Goal: Information Seeking & Learning: Learn about a topic

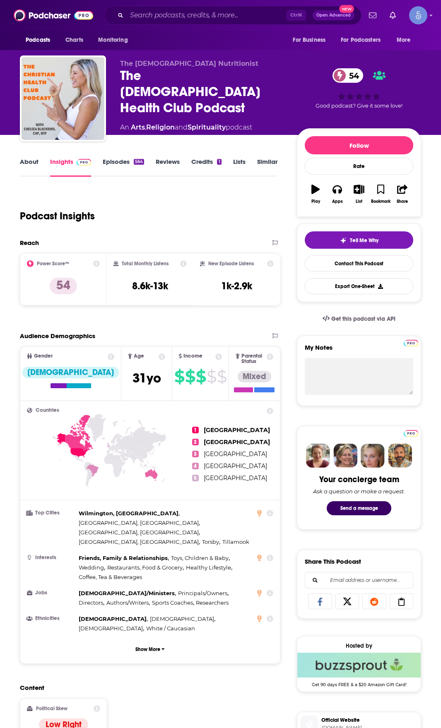
click at [107, 159] on link "Episodes 564" at bounding box center [123, 167] width 41 height 19
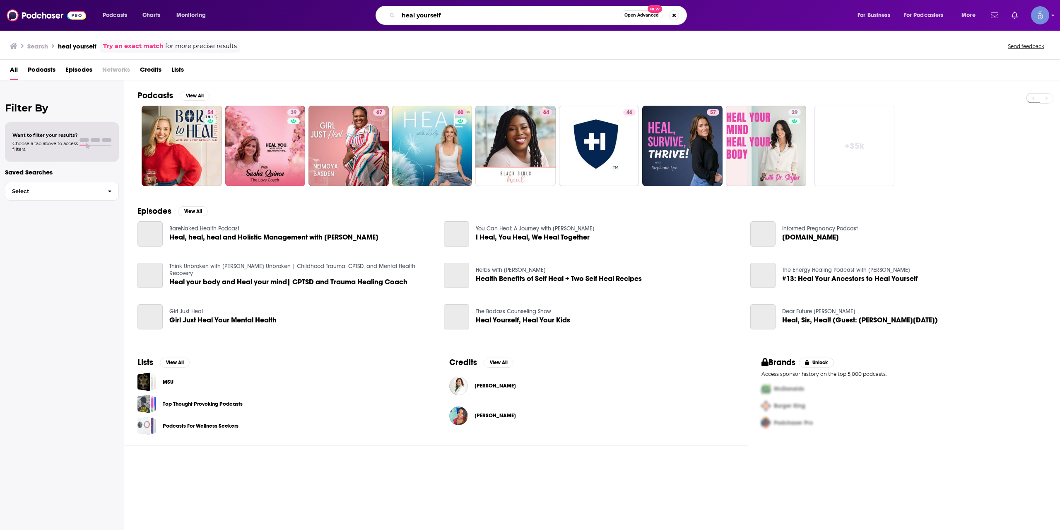
drag, startPoint x: 386, startPoint y: 22, endPoint x: 164, endPoint y: 43, distance: 222.9
click at [225, 38] on div "Podcasts Charts Monitoring heal yourself Open Advanced New For Business For Pod…" at bounding box center [530, 265] width 1060 height 530
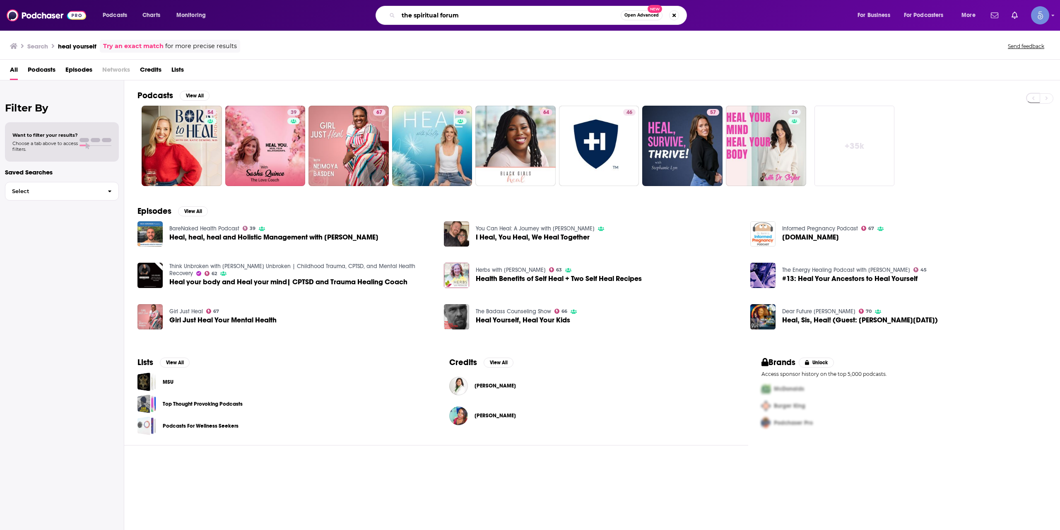
type input "the spiritual forum"
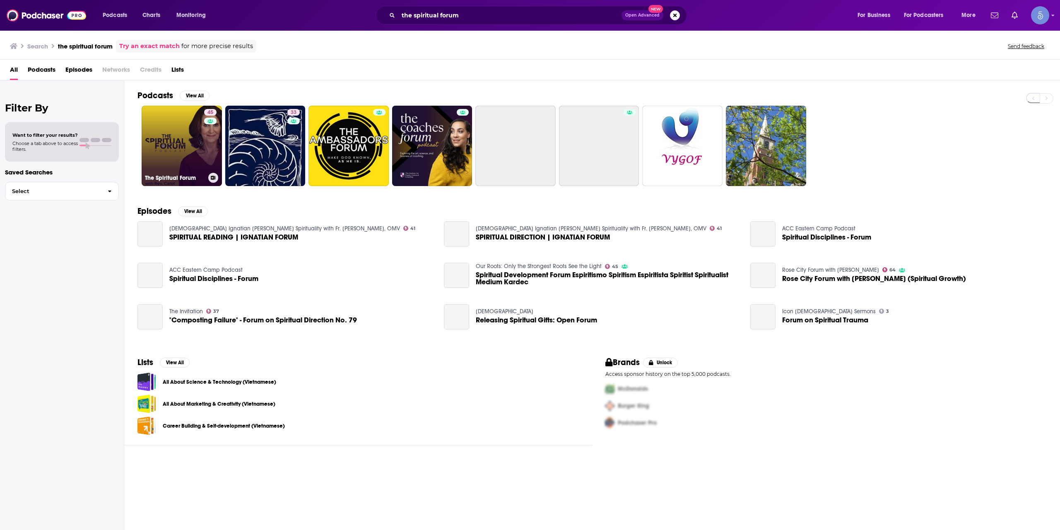
click at [188, 143] on link "45 The Spiritual Forum" at bounding box center [182, 146] width 80 height 80
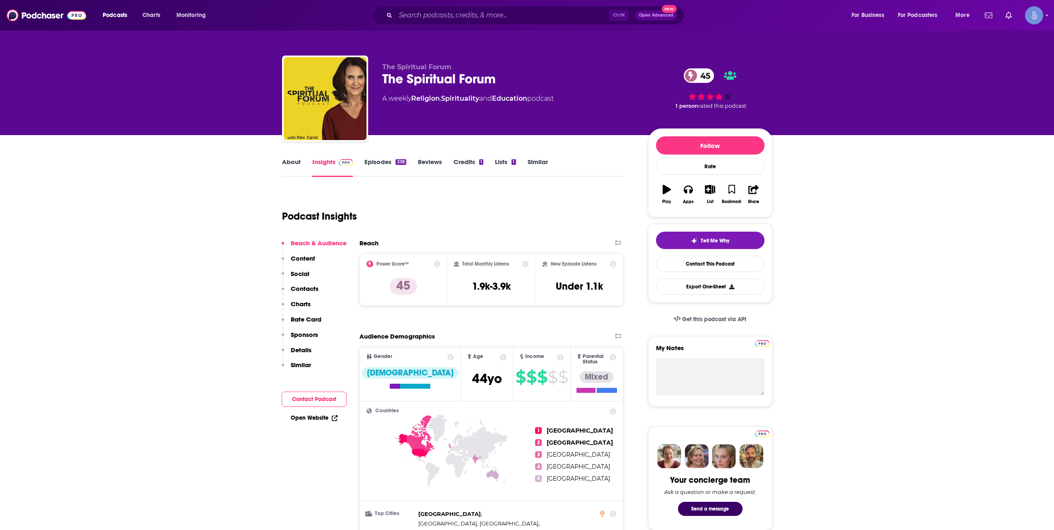
click at [298, 166] on link "About" at bounding box center [291, 167] width 19 height 19
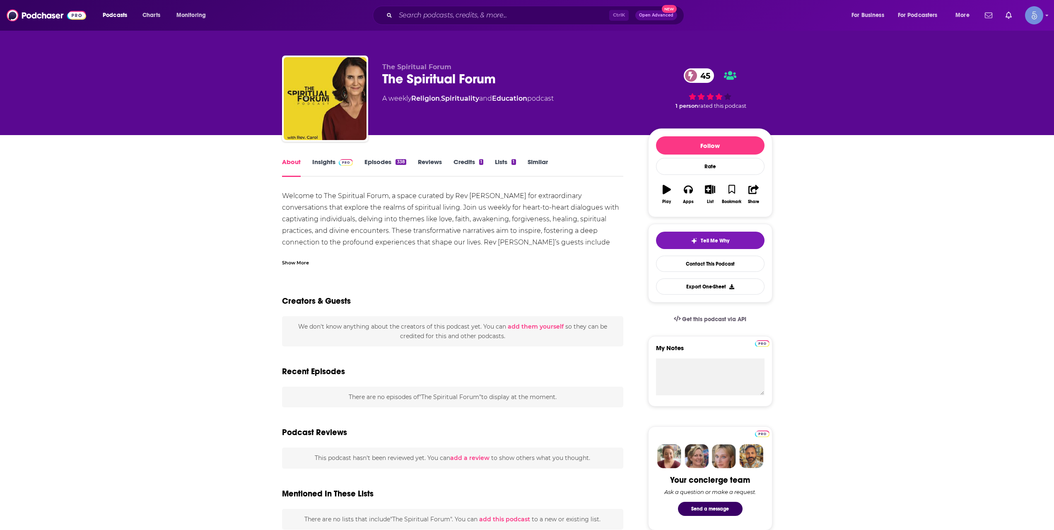
click at [322, 168] on link "Insights" at bounding box center [332, 167] width 41 height 19
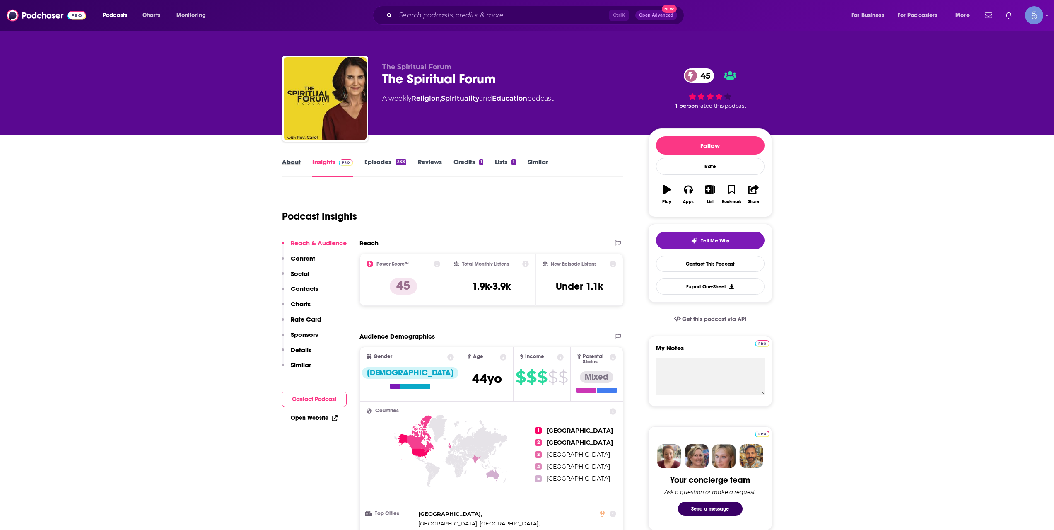
click at [301, 165] on div "About" at bounding box center [297, 167] width 30 height 19
click at [292, 167] on link "About" at bounding box center [291, 167] width 19 height 19
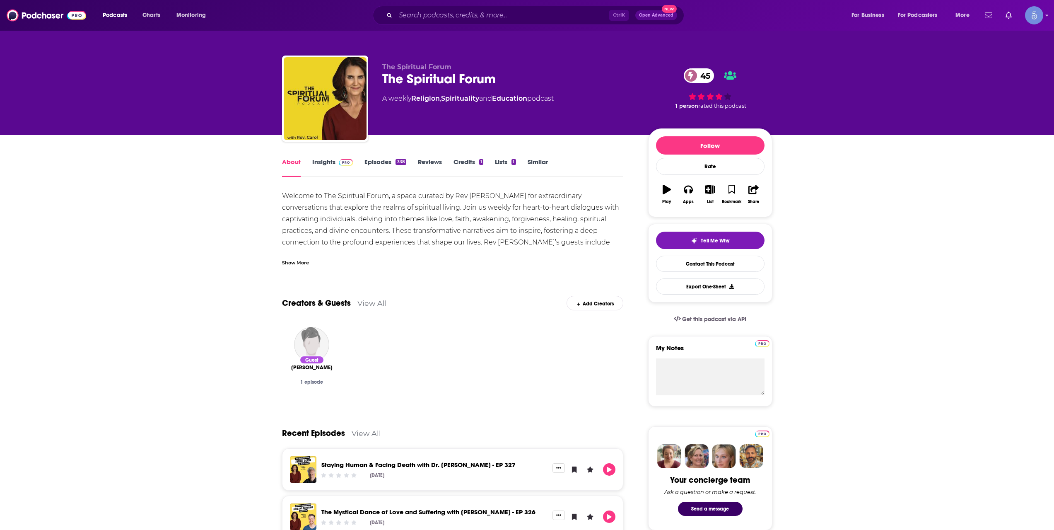
click at [299, 260] on div "Show More" at bounding box center [295, 262] width 27 height 8
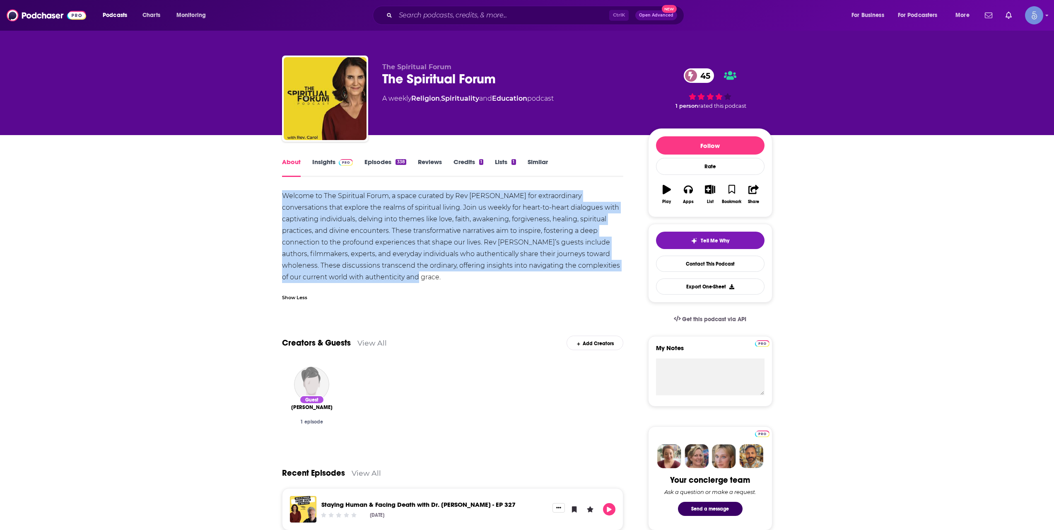
drag, startPoint x: 350, startPoint y: 264, endPoint x: 283, endPoint y: 193, distance: 97.9
click at [283, 193] on div "Welcome to The Spiritual Forum, a space curated by Rev Carol Saunders for extra…" at bounding box center [453, 236] width 342 height 93
copy div "Welcome to The Spiritual Forum, a space curated by Rev Carol Saunders for extra…"
